Goal: Information Seeking & Learning: Learn about a topic

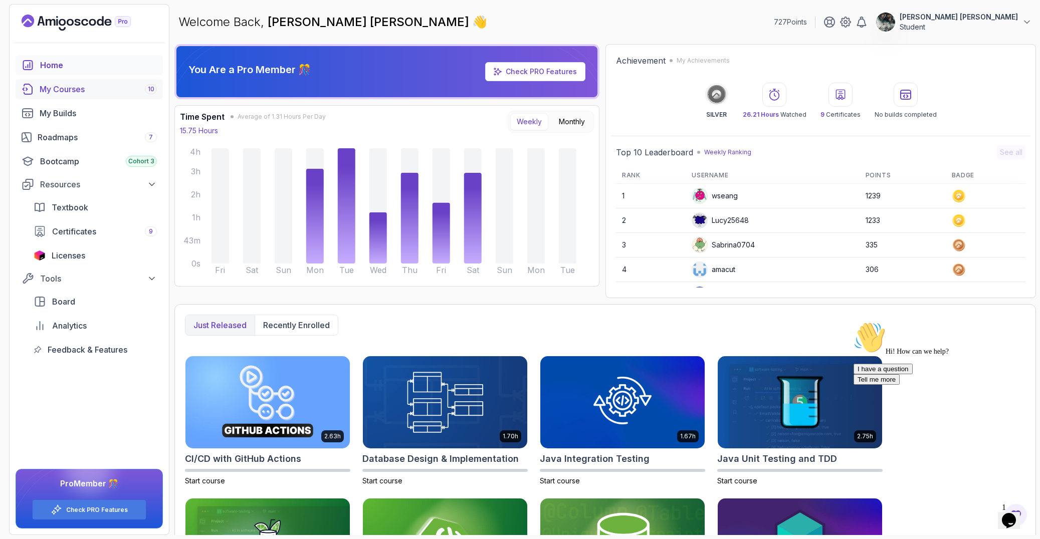
click at [117, 93] on div "My Courses 10" at bounding box center [98, 89] width 117 height 12
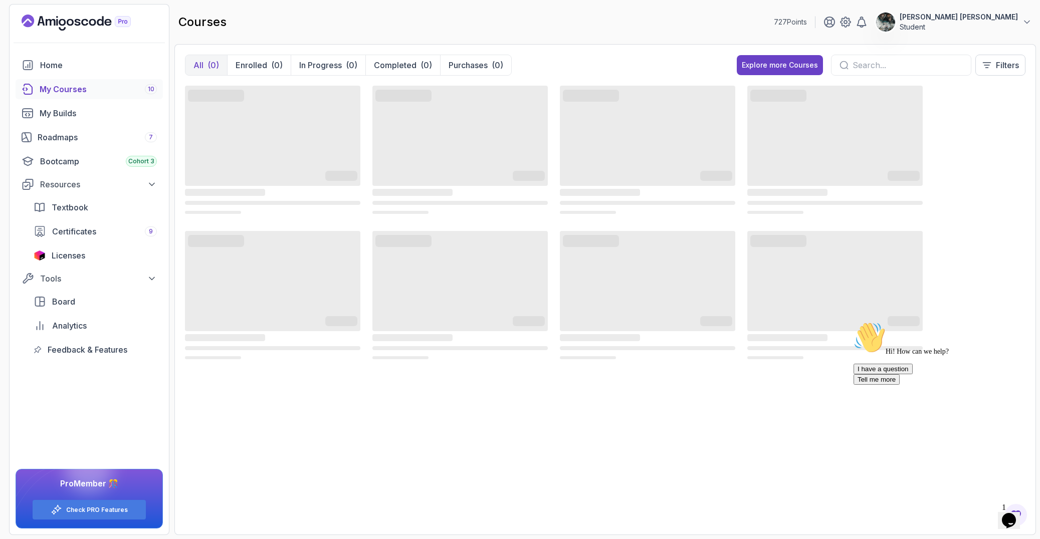
click at [854, 322] on icon "Chat attention grabber" at bounding box center [854, 322] width 0 height 0
click at [982, 513] on icon "Close" at bounding box center [982, 517] width 0 height 9
click at [1017, 513] on div "Opens Chat This icon Opens the chat window." at bounding box center [1009, 521] width 16 height 16
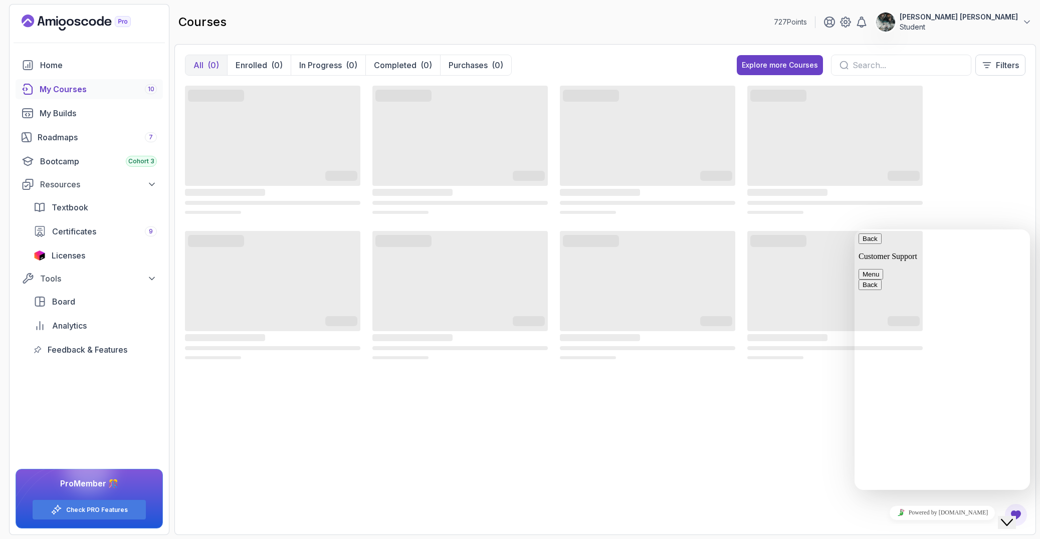
drag, startPoint x: 1019, startPoint y: 514, endPoint x: 1994, endPoint y: 1000, distance: 1089.1
click at [1013, 517] on icon "Close Chat This icon closes the chat window." at bounding box center [1007, 523] width 12 height 12
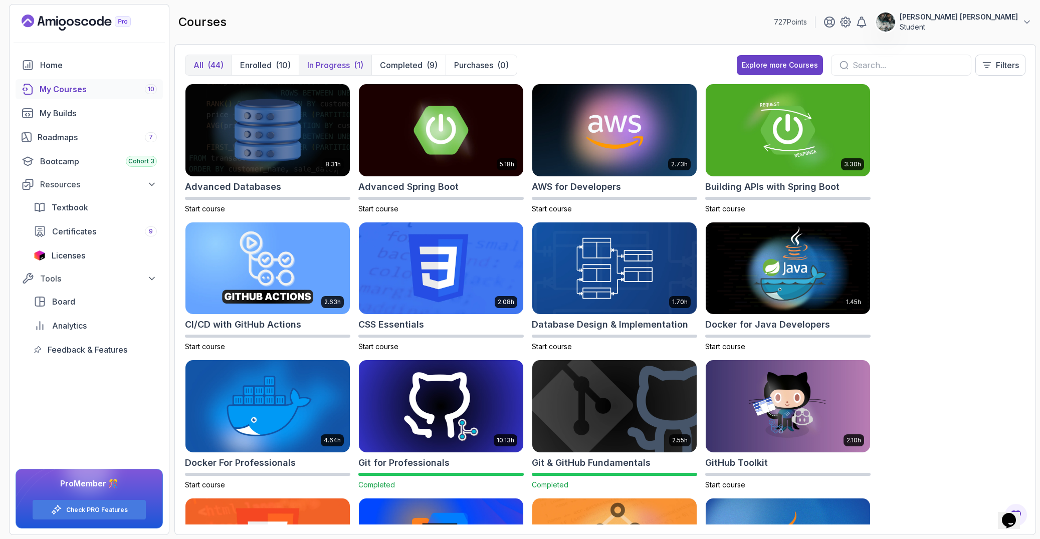
click at [342, 61] on p "In Progress" at bounding box center [328, 65] width 43 height 12
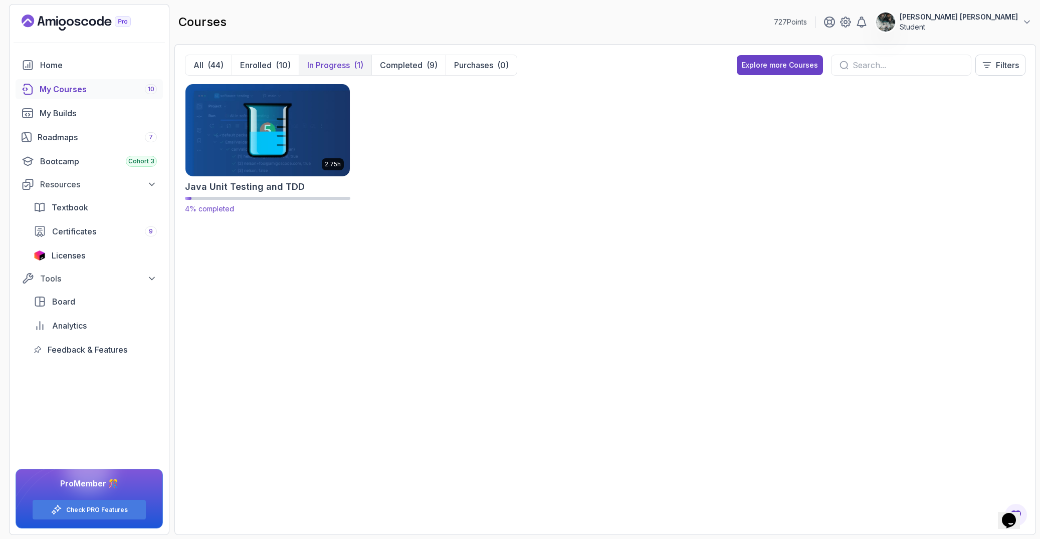
click at [285, 111] on img at bounding box center [267, 130] width 172 height 97
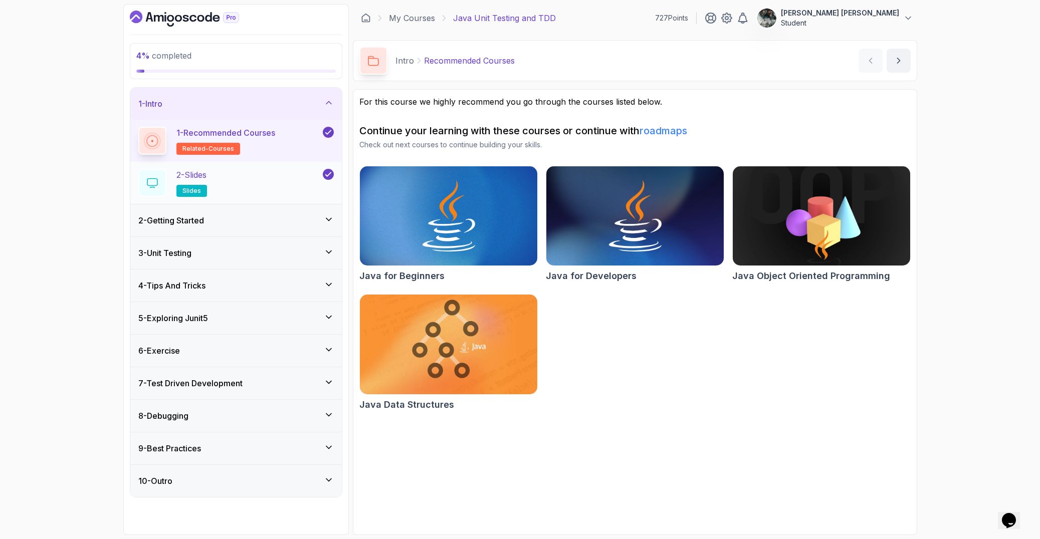
click at [294, 173] on div "2 - Slides slides" at bounding box center [229, 183] width 182 height 28
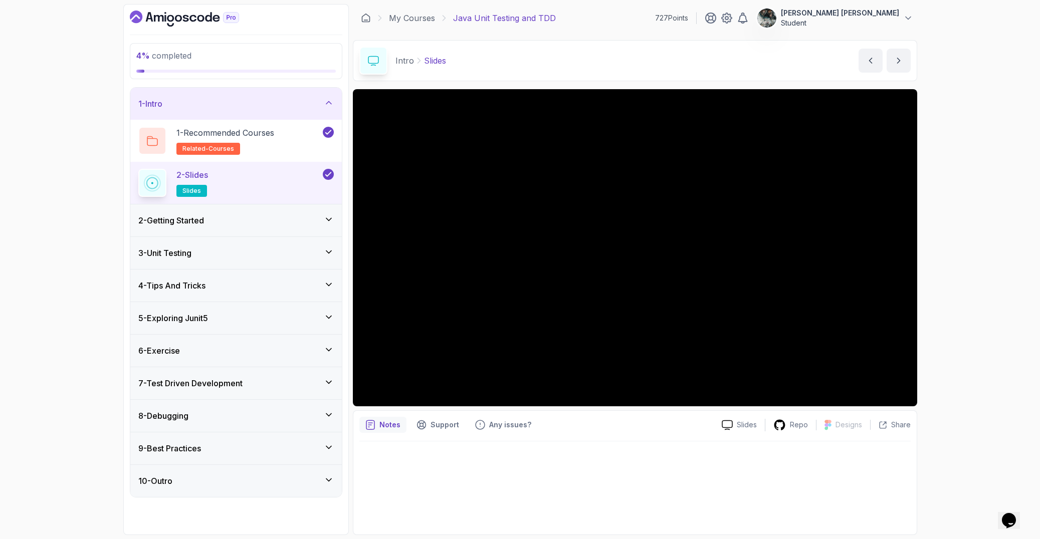
click at [670, 495] on div at bounding box center [634, 485] width 551 height 87
click at [683, 514] on div at bounding box center [634, 485] width 551 height 87
